Goal: Task Accomplishment & Management: Complete application form

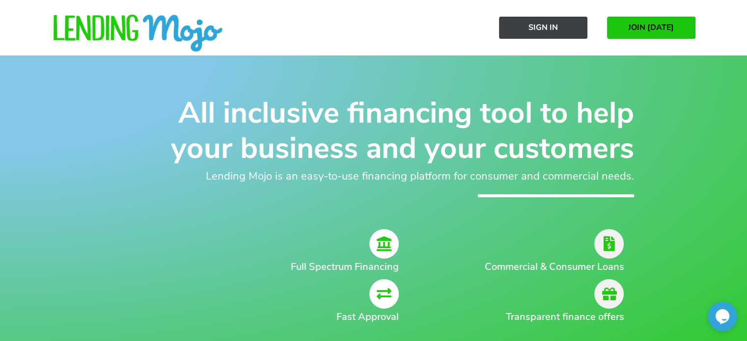
click at [547, 25] on span "Sign In" at bounding box center [543, 27] width 29 height 9
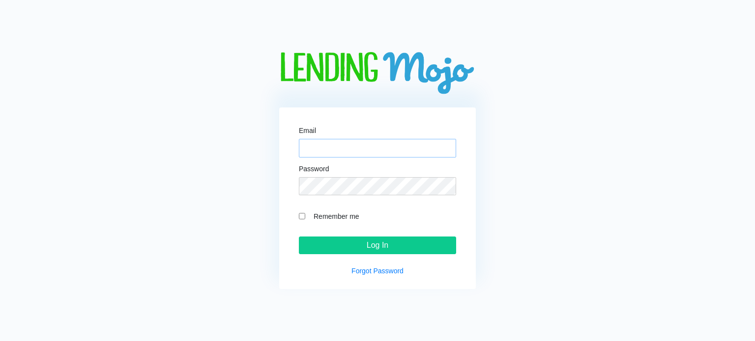
click at [318, 148] on input "Email" at bounding box center [377, 148] width 157 height 19
paste input "[EMAIL_ADDRESS][DOMAIN_NAME]"
type input "[EMAIL_ADDRESS][DOMAIN_NAME]"
click at [297, 210] on div "Email [EMAIL_ADDRESS][DOMAIN_NAME] Password Remember me Log In Forgot Password" at bounding box center [377, 199] width 197 height 182
click at [298, 216] on div "Email [EMAIL_ADDRESS][DOMAIN_NAME] Password Remember me Log In Forgot Password" at bounding box center [377, 199] width 197 height 182
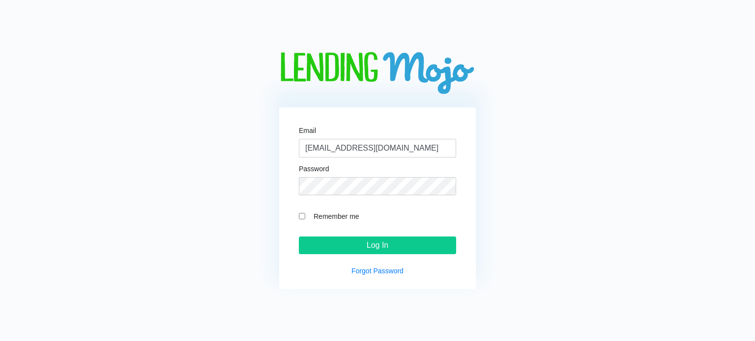
click at [300, 217] on input "Remember me" at bounding box center [302, 216] width 6 height 6
checkbox input "true"
click at [354, 250] on input "Log In" at bounding box center [377, 246] width 157 height 18
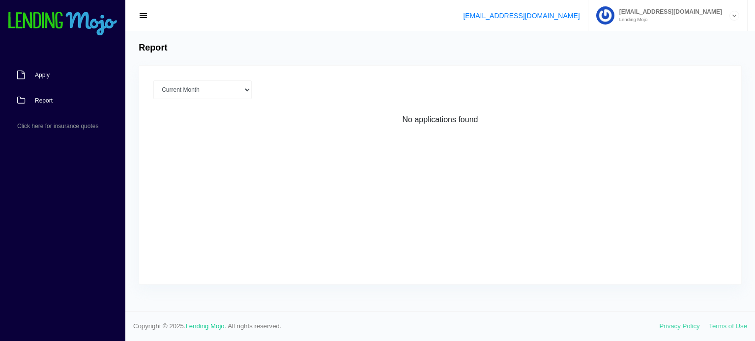
click at [38, 75] on span "Apply" at bounding box center [42, 75] width 15 height 6
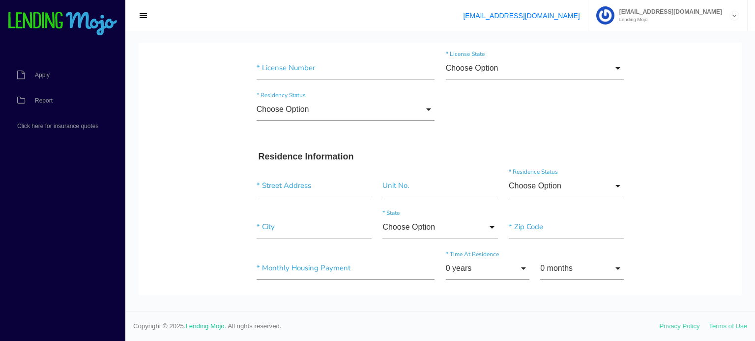
scroll to position [197, 0]
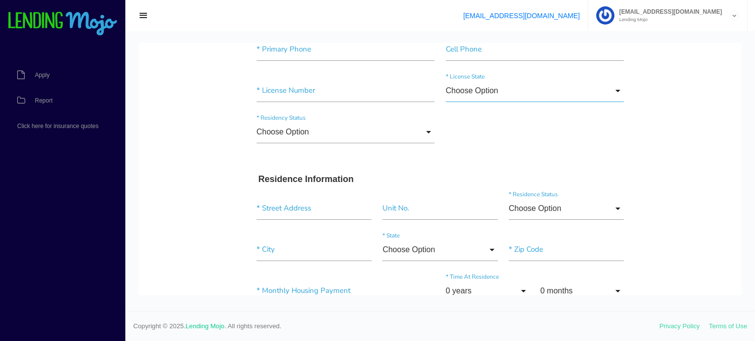
click at [513, 94] on input "Choose Option" at bounding box center [535, 91] width 178 height 23
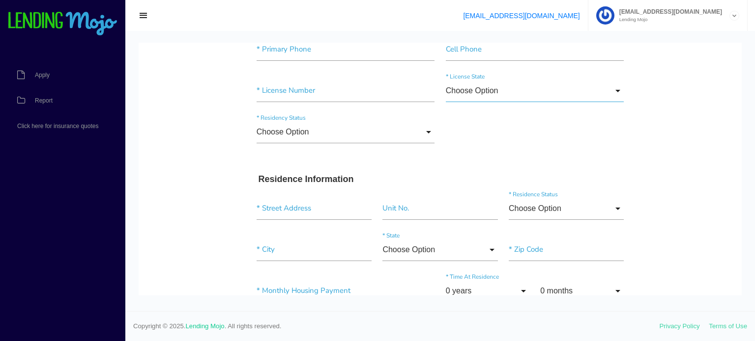
click at [488, 84] on input "Choose Option" at bounding box center [535, 91] width 178 height 23
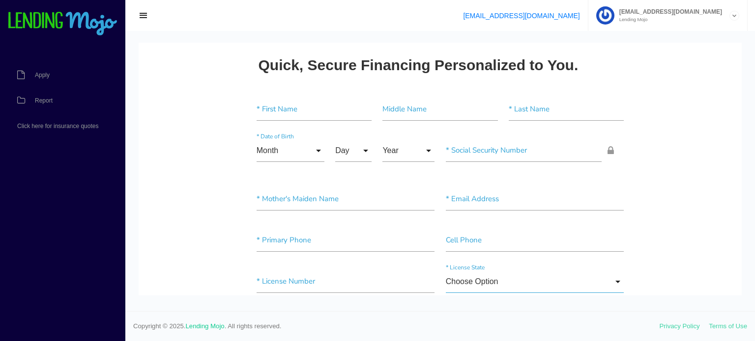
scroll to position [0, 0]
